Goal: Navigation & Orientation: Find specific page/section

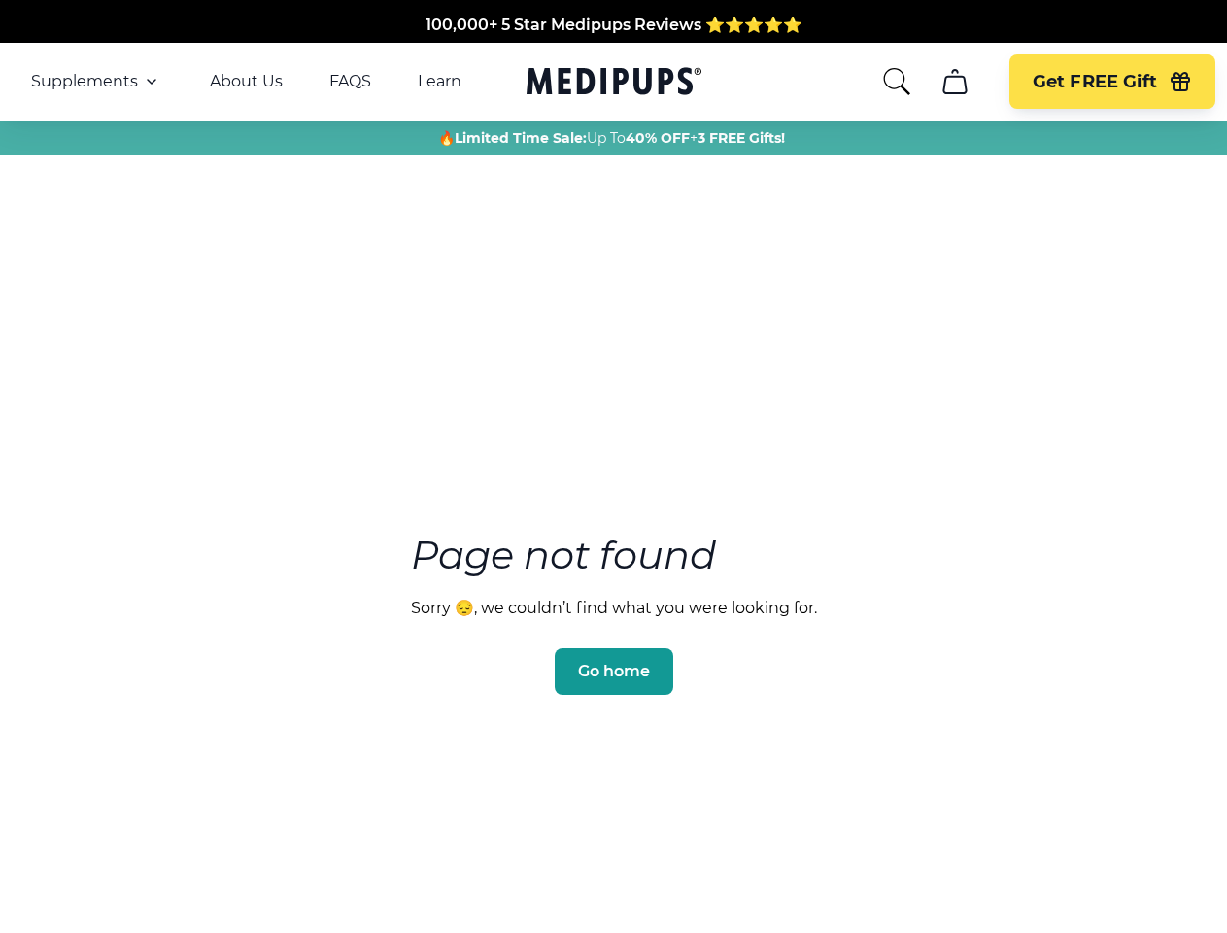
click at [613, 466] on section "Page not found Sorry 😔, we couldn’t find what you were looking for. Go home" at bounding box center [613, 567] width 1227 height 746
click at [96, 82] on span "Supplements" at bounding box center [84, 81] width 107 height 19
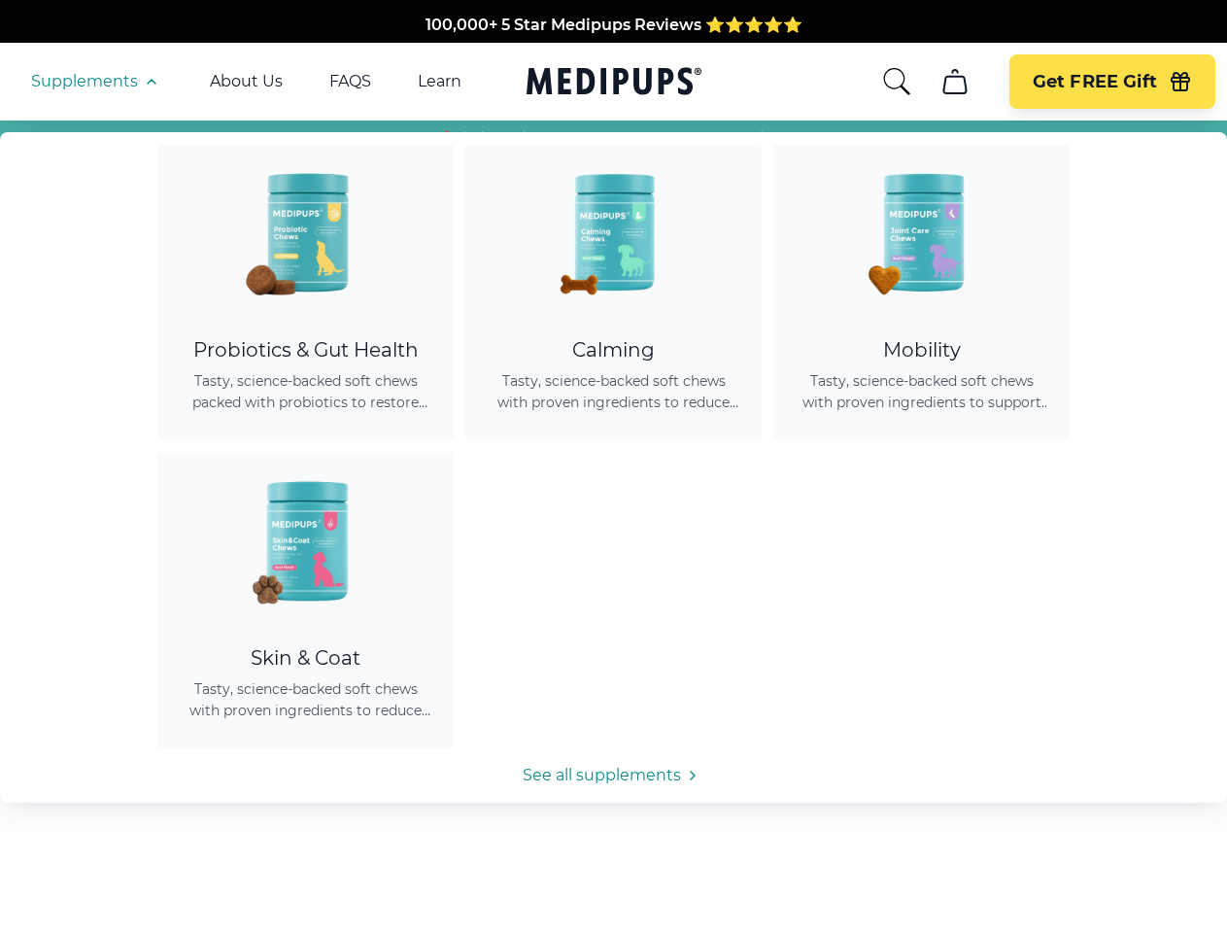
click at [150, 82] on icon "button" at bounding box center [151, 81] width 23 height 23
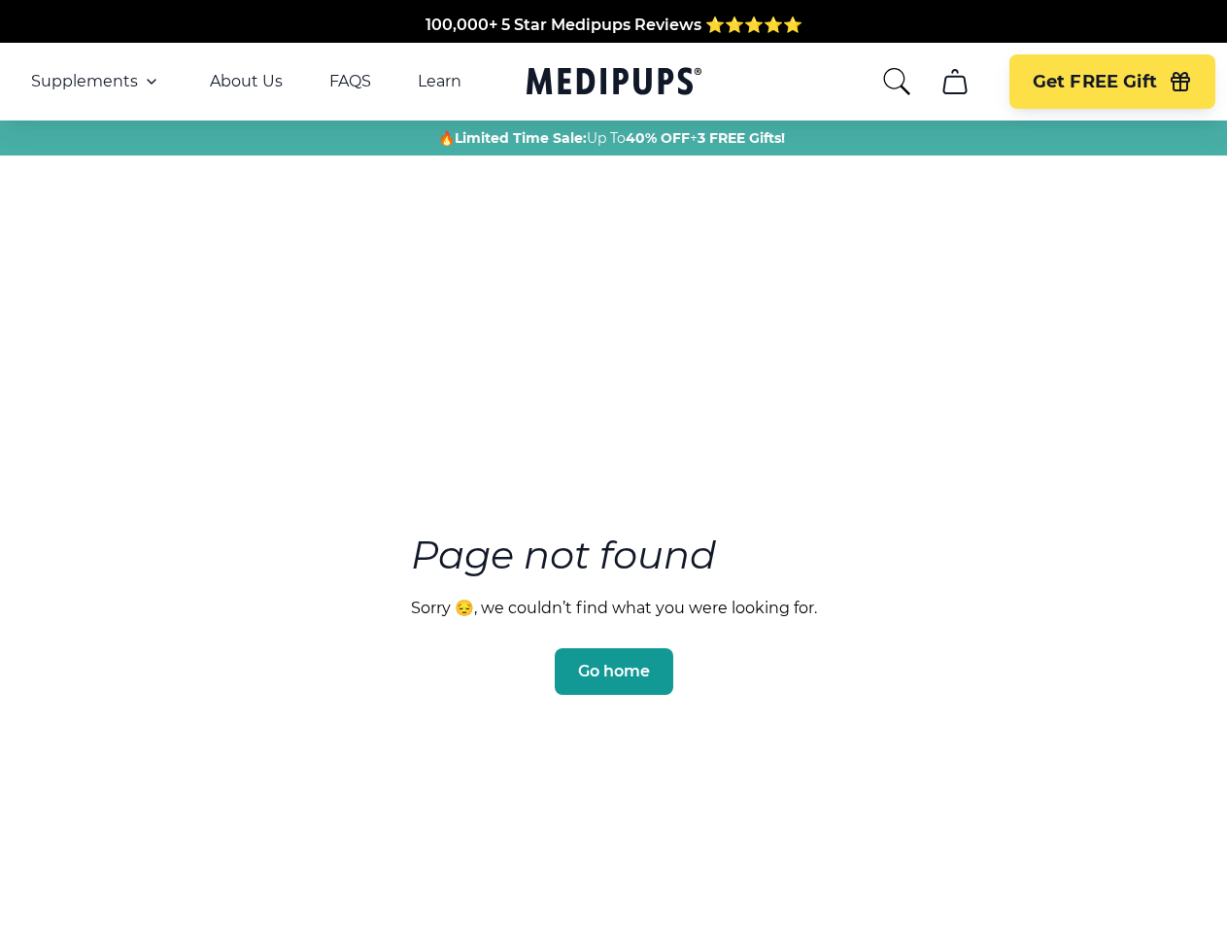
click at [896, 82] on icon "search" at bounding box center [896, 81] width 31 height 31
click at [954, 82] on icon "cart" at bounding box center [954, 81] width 31 height 31
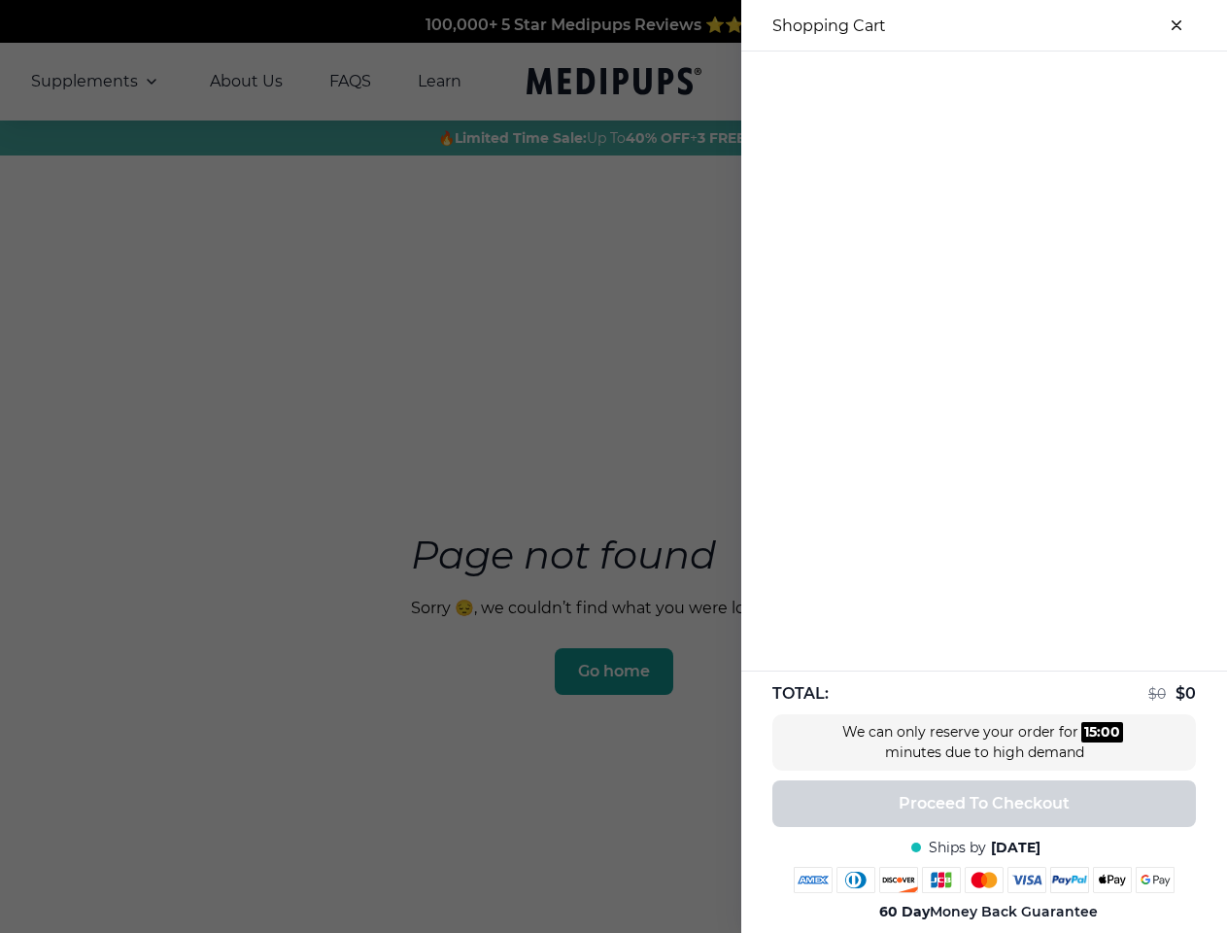
click at [954, 82] on div at bounding box center [984, 67] width 486 height 32
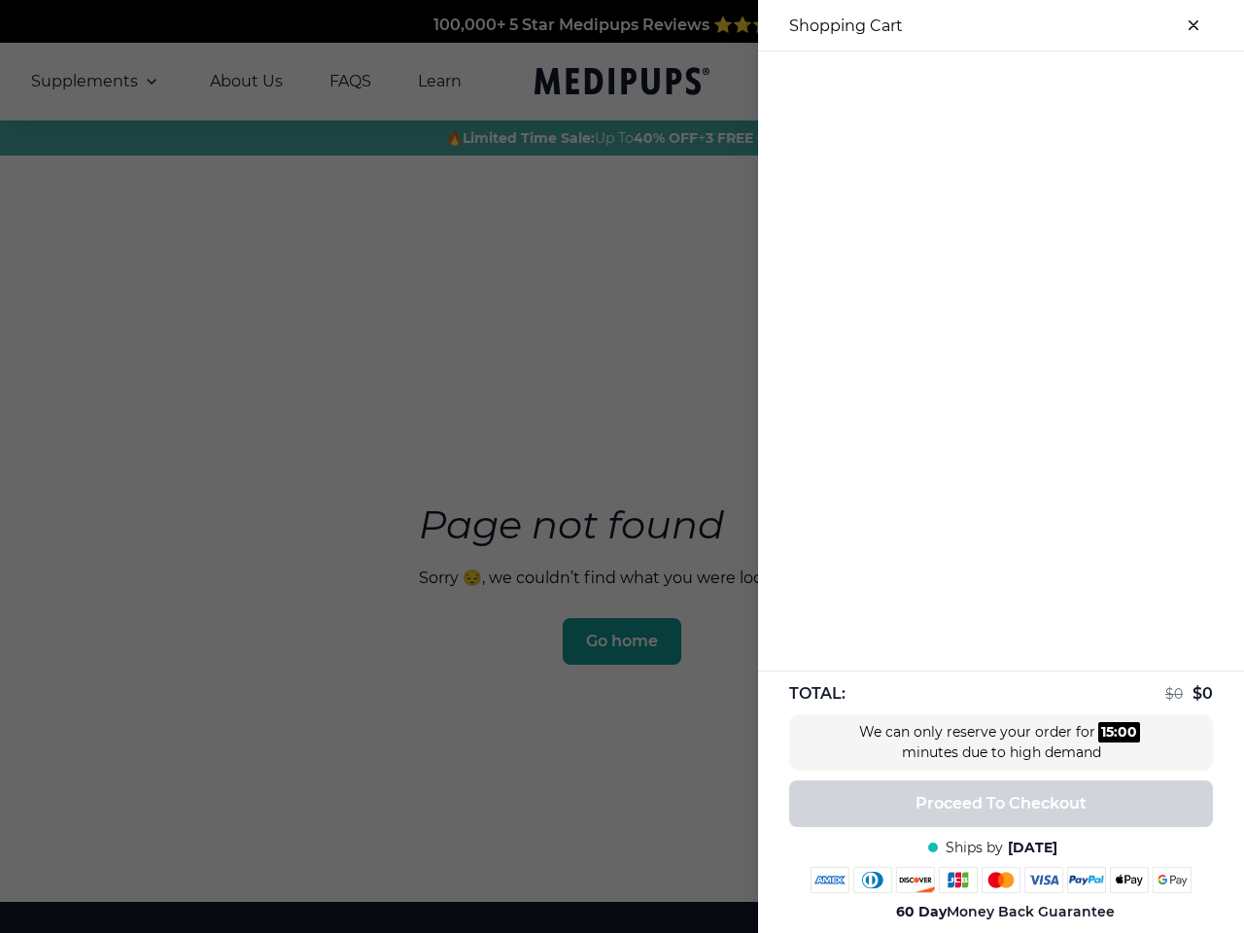
click at [1111, 82] on div at bounding box center [1001, 67] width 486 height 32
click at [1180, 82] on div at bounding box center [1001, 67] width 486 height 32
click at [613, 642] on div at bounding box center [622, 466] width 1244 height 933
